Goal: Transaction & Acquisition: Purchase product/service

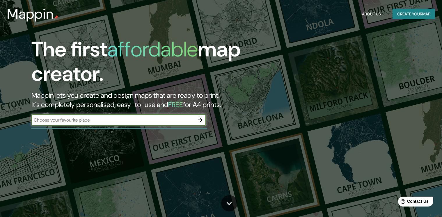
click at [194, 129] on div at bounding box center [119, 128] width 176 height 1
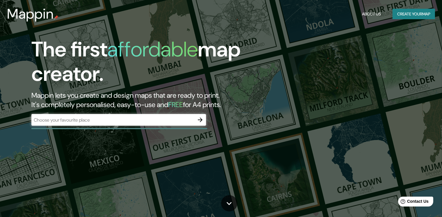
click at [189, 121] on input "text" at bounding box center [112, 120] width 163 height 7
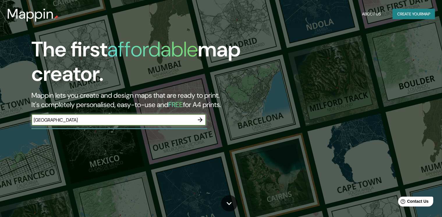
type input "[GEOGRAPHIC_DATA]"
click at [202, 123] on icon "button" at bounding box center [200, 120] width 7 height 7
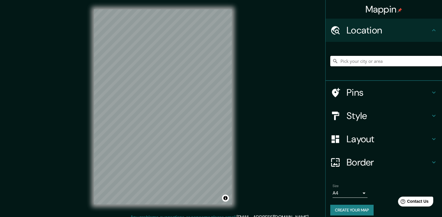
click at [344, 59] on input "Pick your city or area" at bounding box center [387, 61] width 112 height 10
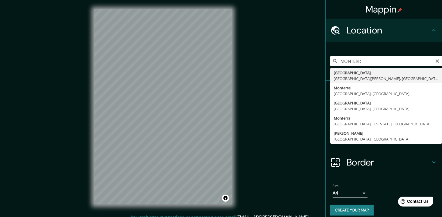
type input "[GEOGRAPHIC_DATA], [GEOGRAPHIC_DATA][PERSON_NAME], [GEOGRAPHIC_DATA]"
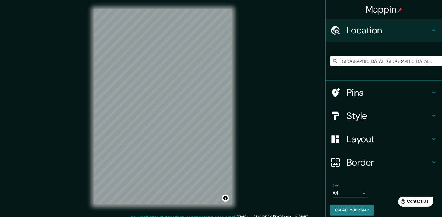
click at [385, 116] on h4 "Style" at bounding box center [389, 116] width 84 height 12
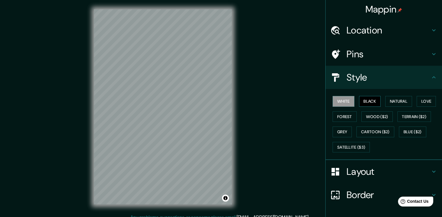
click at [365, 103] on button "Black" at bounding box center [370, 101] width 22 height 11
